Goal: Transaction & Acquisition: Purchase product/service

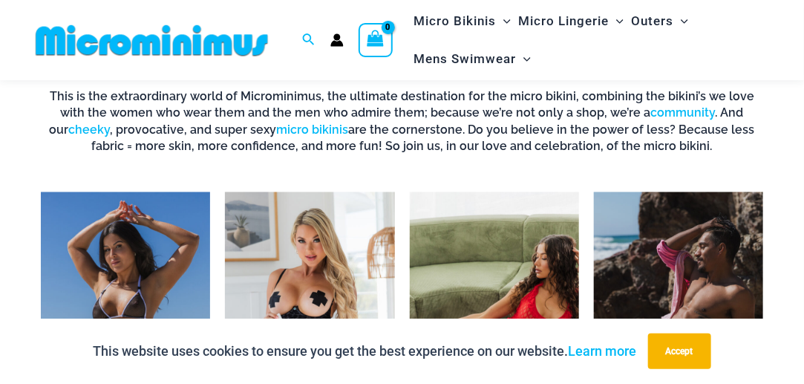
scroll to position [930, 0]
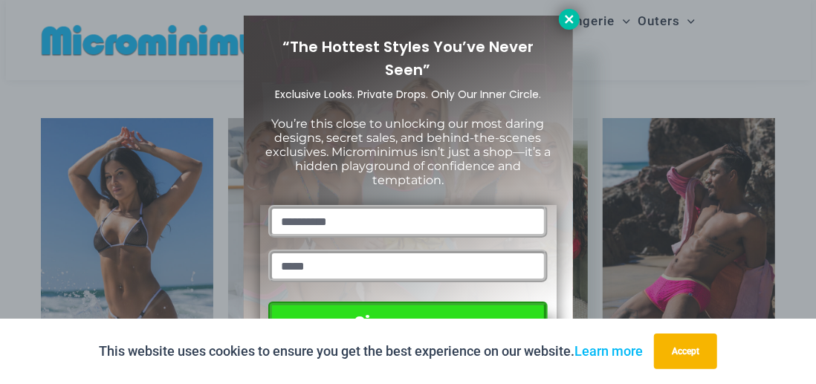
click at [567, 13] on icon at bounding box center [568, 19] width 13 height 13
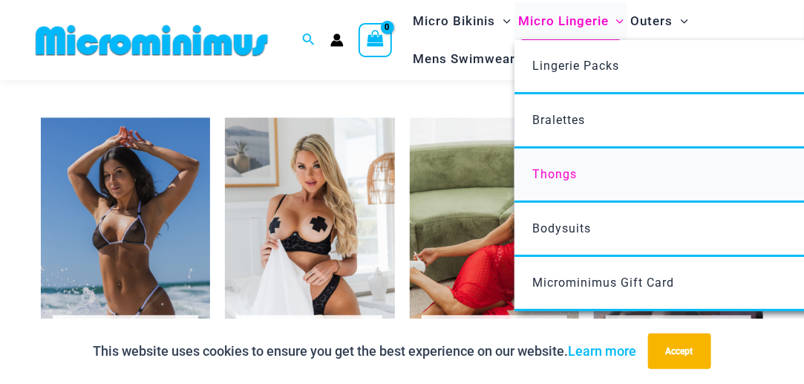
click at [589, 160] on link "Thongs" at bounding box center [736, 176] width 442 height 54
